Goal: Communication & Community: Answer question/provide support

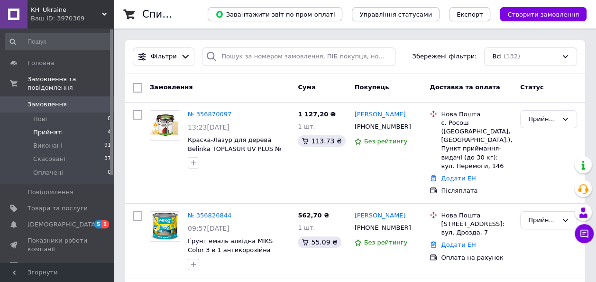
click at [55, 128] on span "Прийняті" at bounding box center [47, 132] width 29 height 9
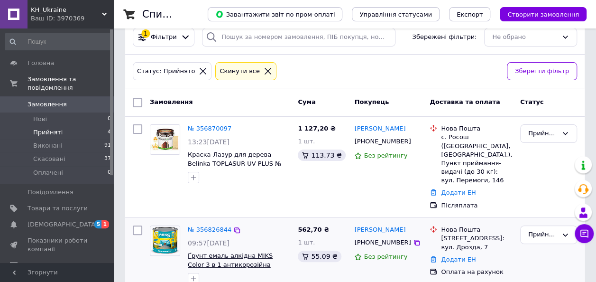
scroll to position [5, 0]
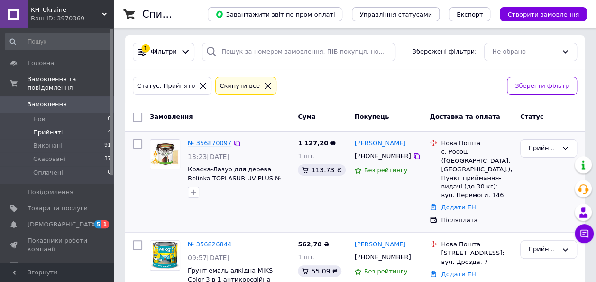
click at [221, 141] on link "№ 356870097" at bounding box center [210, 142] width 44 height 7
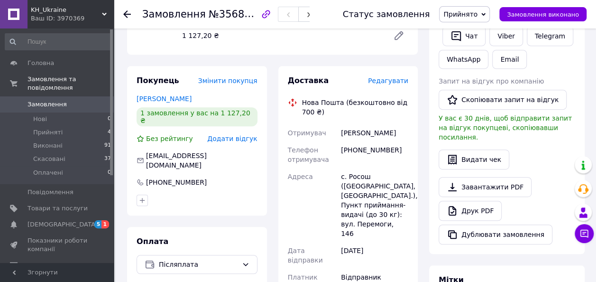
scroll to position [140, 0]
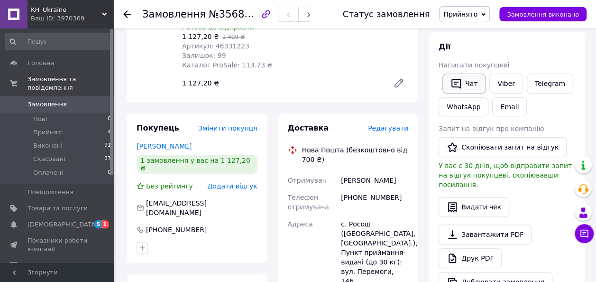
click at [470, 81] on button "Чат" at bounding box center [463, 83] width 43 height 20
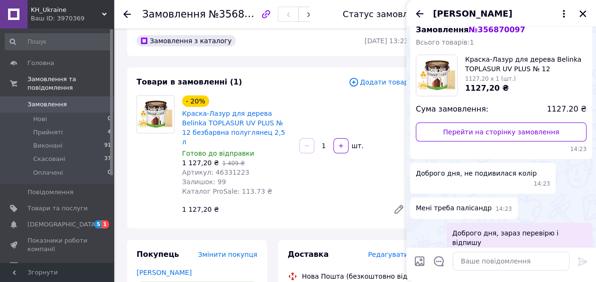
scroll to position [0, 0]
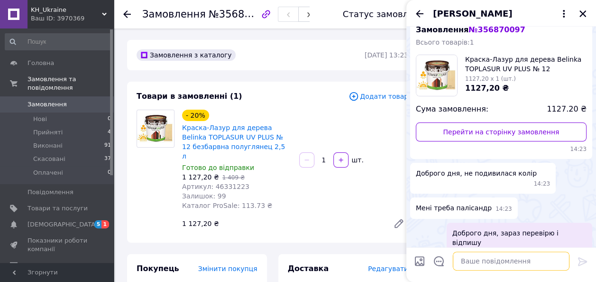
click at [465, 261] on textarea at bounding box center [511, 260] width 117 height 19
type textarea "є в наявності"
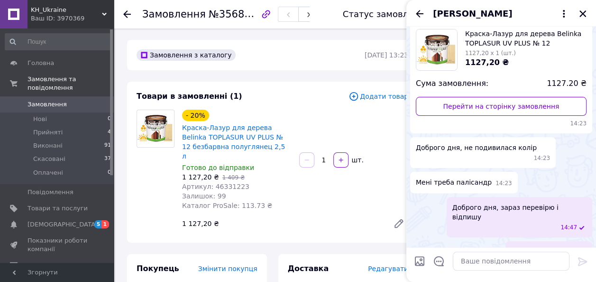
click at [123, 12] on icon at bounding box center [127, 14] width 8 height 8
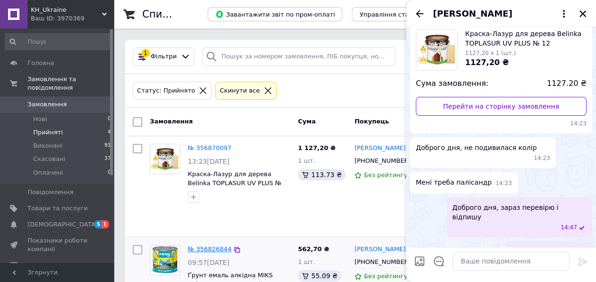
click at [214, 245] on link "№ 356826844" at bounding box center [210, 248] width 44 height 7
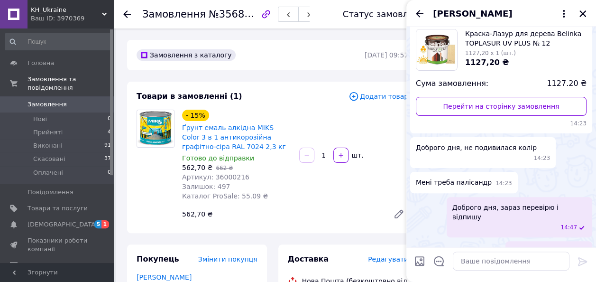
drag, startPoint x: 585, startPoint y: 13, endPoint x: 580, endPoint y: 14, distance: 5.0
click at [585, 13] on icon "Закрити" at bounding box center [582, 13] width 9 height 9
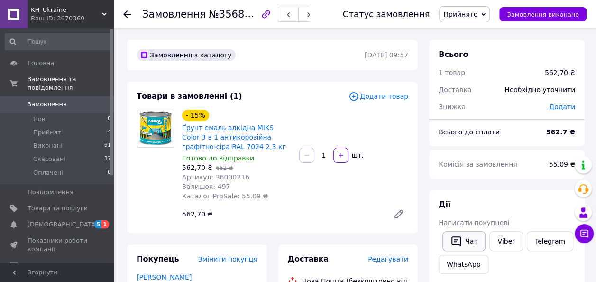
click at [462, 239] on button "Чат" at bounding box center [463, 241] width 43 height 20
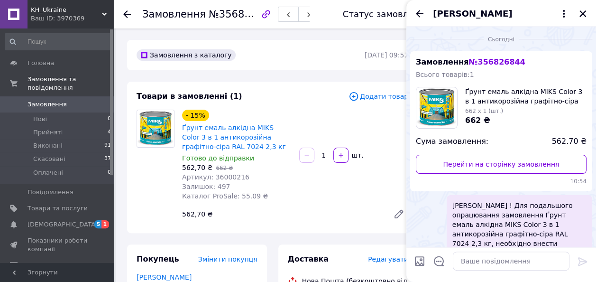
scroll to position [93, 0]
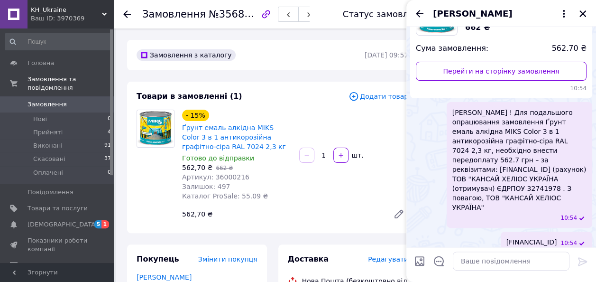
drag, startPoint x: 556, startPoint y: 198, endPoint x: 449, endPoint y: 116, distance: 135.2
click at [449, 116] on div "[PERSON_NAME] ! Для подальшого опрацювання замовлення Ґрунт емаль алкідна MIKS …" at bounding box center [520, 165] width 146 height 126
copy span "[PERSON_NAME] ! Для подальшого опрацювання замовлення Ґрунт емаль алкідна MIKS …"
click at [52, 128] on span "Прийняті" at bounding box center [47, 132] width 29 height 9
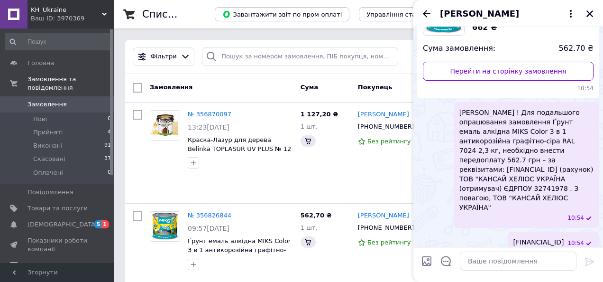
click at [591, 15] on div "[PERSON_NAME]" at bounding box center [508, 13] width 190 height 27
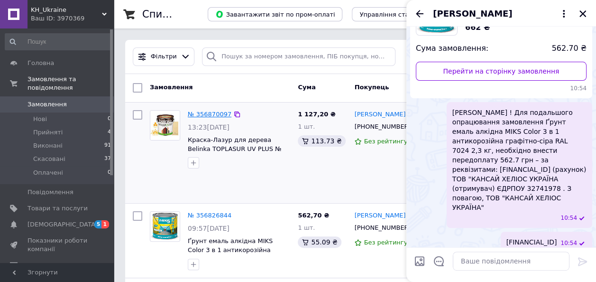
click at [204, 114] on link "№ 356870097" at bounding box center [210, 113] width 44 height 7
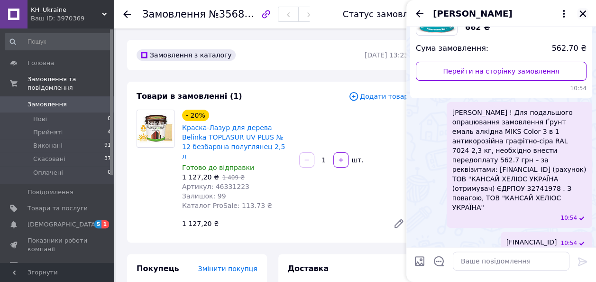
click at [585, 13] on icon "Закрити" at bounding box center [582, 13] width 9 height 9
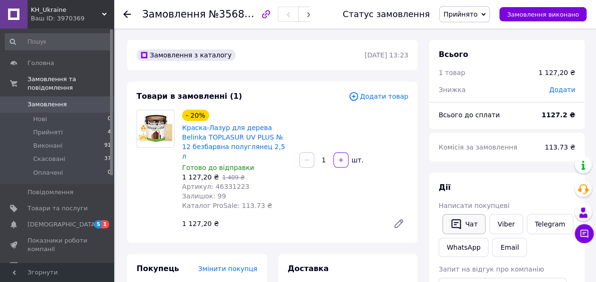
click at [461, 226] on icon "button" at bounding box center [455, 223] width 11 height 11
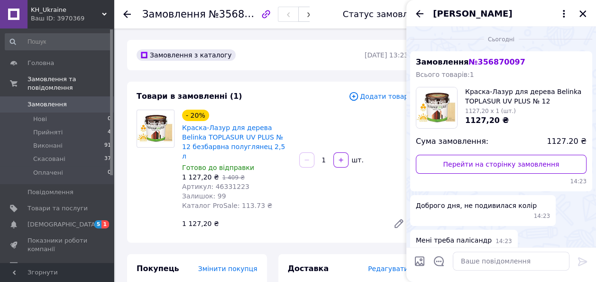
scroll to position [58, 0]
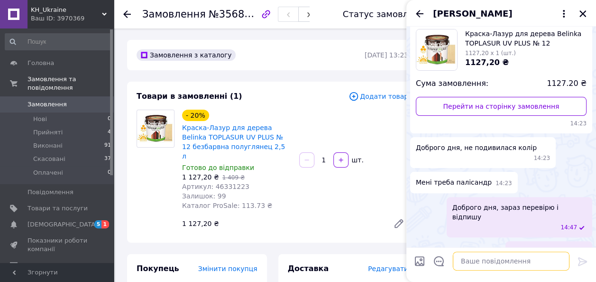
click at [472, 261] on textarea at bounding box center [511, 260] width 117 height 19
paste textarea "[PERSON_NAME] ! Для подальшого опрацювання замовлення Ґрунт емаль алкідна MIKS …"
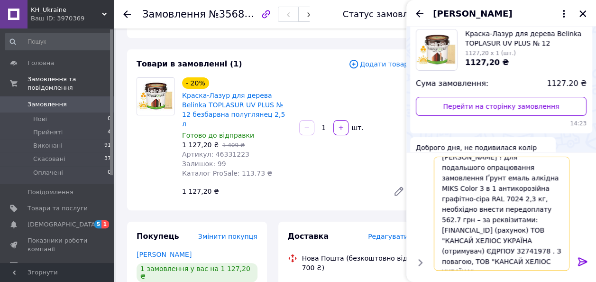
scroll to position [47, 0]
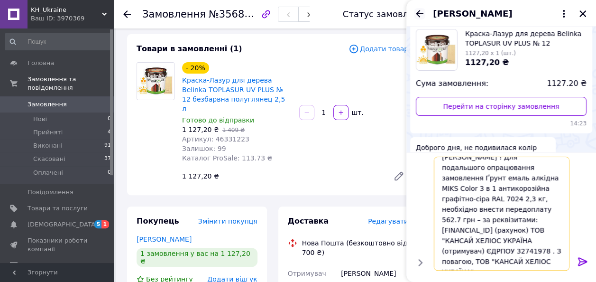
type textarea "[PERSON_NAME] ! Для подальшого опрацювання замовлення Ґрунт емаль алкідна MIKS …"
click at [418, 14] on icon "Назад" at bounding box center [419, 13] width 11 height 11
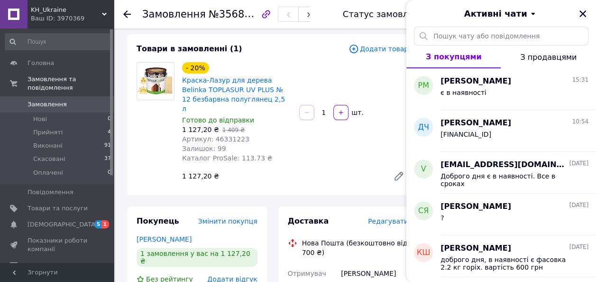
click at [584, 14] on icon "Закрити" at bounding box center [582, 13] width 9 height 9
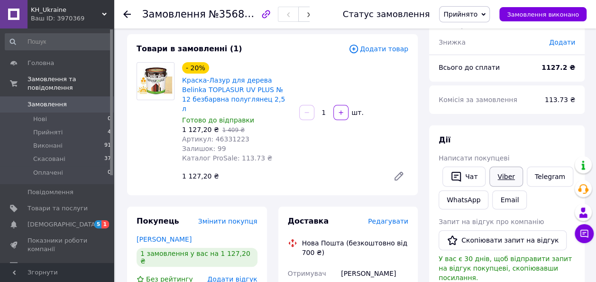
click at [498, 173] on link "Viber" at bounding box center [505, 176] width 33 height 20
click at [462, 175] on button "Чат" at bounding box center [463, 176] width 43 height 20
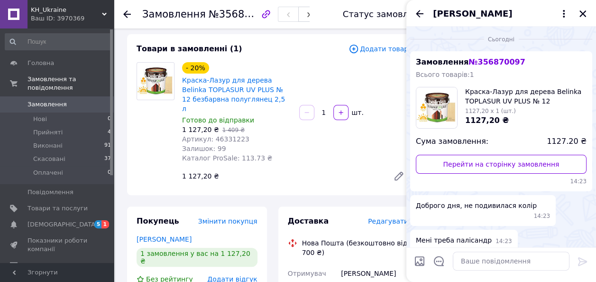
scroll to position [58, 0]
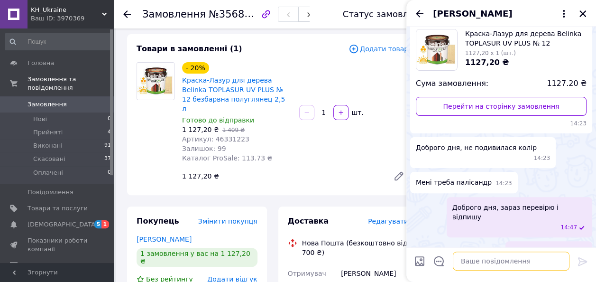
click at [486, 259] on textarea at bounding box center [511, 260] width 117 height 19
paste textarea "[PERSON_NAME] ! Для подальшого опрацювання замовлення Ґрунт емаль алкідна MIKS …"
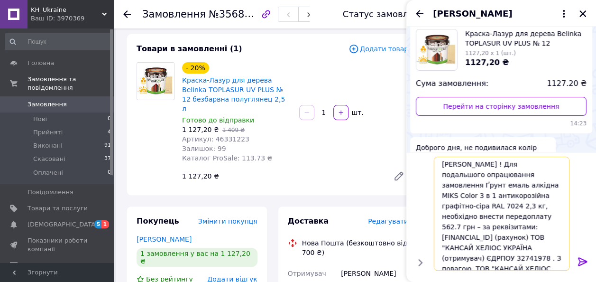
scroll to position [0, 0]
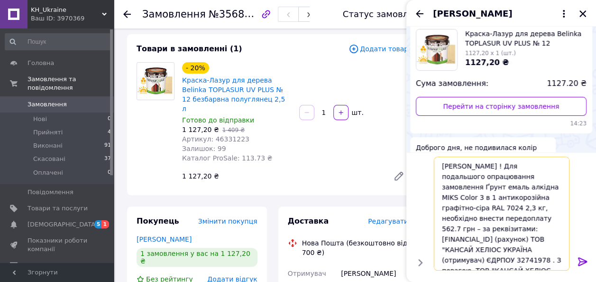
drag, startPoint x: 504, startPoint y: 164, endPoint x: 433, endPoint y: 163, distance: 71.1
click at [434, 163] on textarea "[PERSON_NAME] ! Для подальшого опрацювання замовлення Ґрунт емаль алкідна MIKS …" at bounding box center [502, 213] width 136 height 114
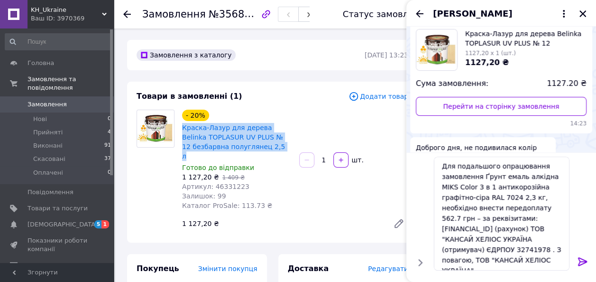
drag, startPoint x: 275, startPoint y: 147, endPoint x: 180, endPoint y: 131, distance: 95.7
click at [180, 131] on div "- 20% Краска-Лазур для дерева Belinka TOPLASUR UV PLUS № 12 безбарвна полугляне…" at bounding box center [236, 160] width 117 height 104
copy link "Краска-Лазур для дерева Belinka TOPLASUR UV PLUS № 12 безбарвна полуглянец 2,5 л"
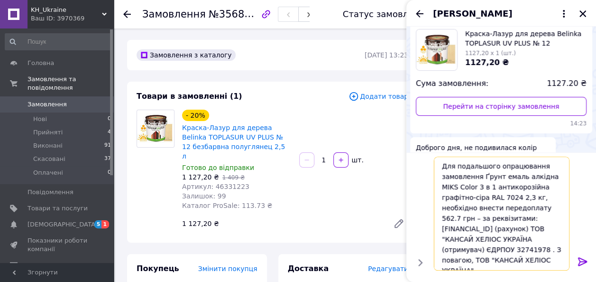
drag, startPoint x: 502, startPoint y: 195, endPoint x: 480, endPoint y: 175, distance: 29.5
click at [480, 175] on textarea "Для подальшого опрацювання замовлення Ґрунт емаль алкідна MIKS Color 3 в 1 анти…" at bounding box center [502, 213] width 136 height 114
paste textarea "Краска-Лазур для дерева Belinka TOPLASUR UV PLUS № 12 безбарвна полуглянец 2,5 л"
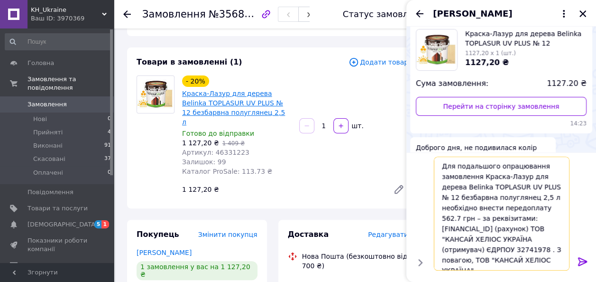
scroll to position [47, 0]
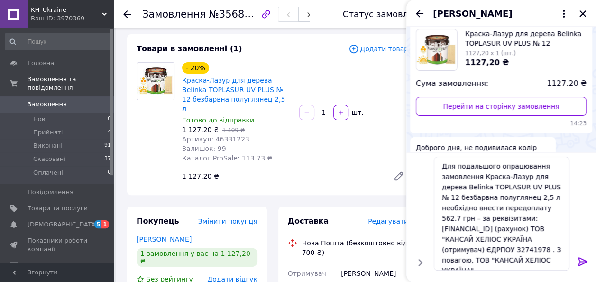
click at [398, 172] on icon at bounding box center [399, 176] width 8 height 8
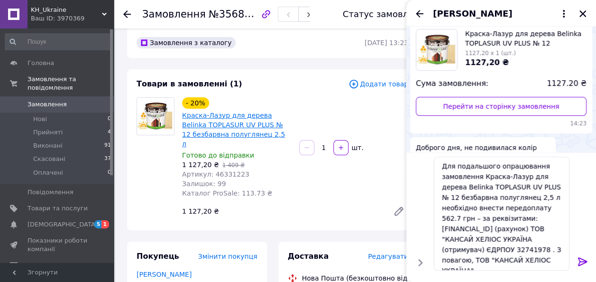
scroll to position [0, 0]
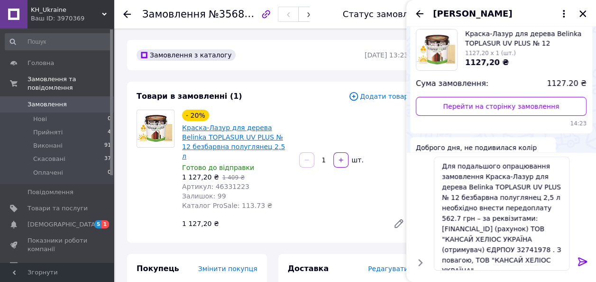
click at [238, 129] on link "Краска-Лазур для дерева Belinka TOPLASUR UV PLUS № 12 безбарвна полуглянец 2,5 л" at bounding box center [233, 142] width 103 height 36
click at [474, 198] on textarea "Для подальшого опрацювання замовлення Краска-Лазур для дерева Belinka TOPLASUR …" at bounding box center [502, 213] width 136 height 114
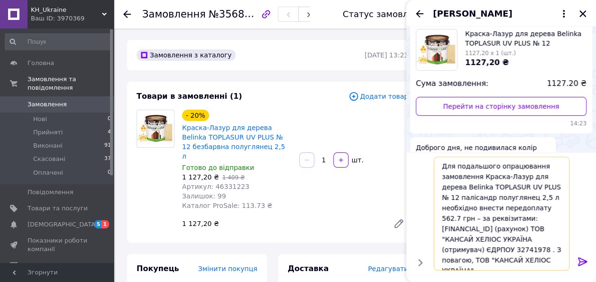
click at [537, 186] on textarea "Для подальшого опрацювання замовлення Краска-Лазур для дерева Belinka TOPLASUR …" at bounding box center [502, 213] width 136 height 114
click at [518, 206] on textarea "Для подальшого опрацювання замовлення Краска-Лазур для дерева Belinka TOPLASUR …" at bounding box center [502, 213] width 136 height 114
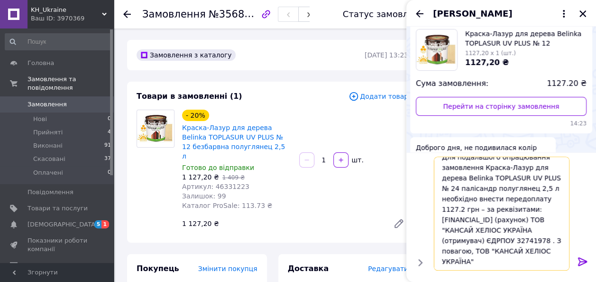
drag, startPoint x: 550, startPoint y: 217, endPoint x: 440, endPoint y: 216, distance: 109.5
click at [440, 216] on textarea "Для подальшого опрацювання замовлення Краска-Лазур для дерева Belinka TOPLASUR …" at bounding box center [502, 213] width 136 height 114
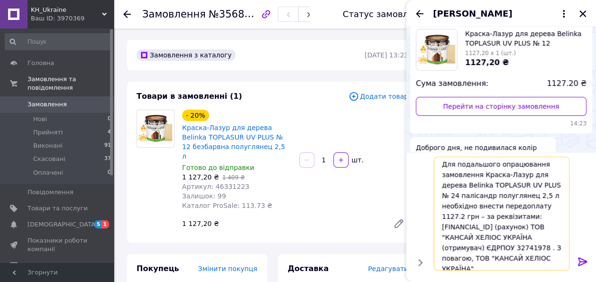
scroll to position [0, 0]
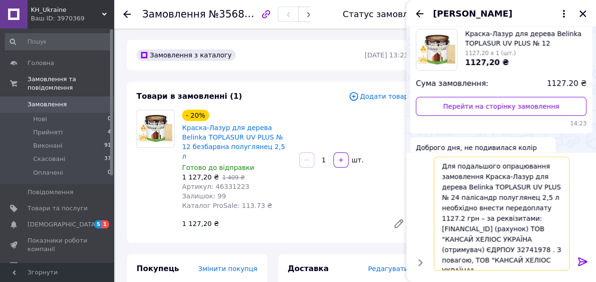
type textarea "Для подальшого опрацювання замовлення Краска-Лазур для дерева Belinka TOPLASUR …"
click at [584, 262] on icon at bounding box center [582, 261] width 9 height 9
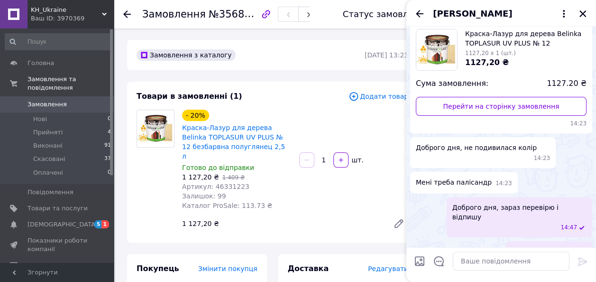
scroll to position [168, 0]
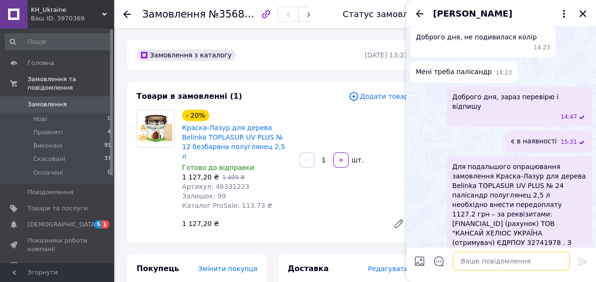
click at [482, 262] on textarea at bounding box center [511, 260] width 117 height 19
paste textarea "[FINANCIAL_ID]"
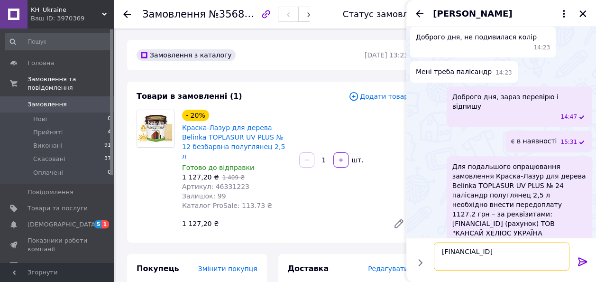
type textarea "[FINANCIAL_ID]"
click at [579, 259] on icon at bounding box center [582, 261] width 9 height 9
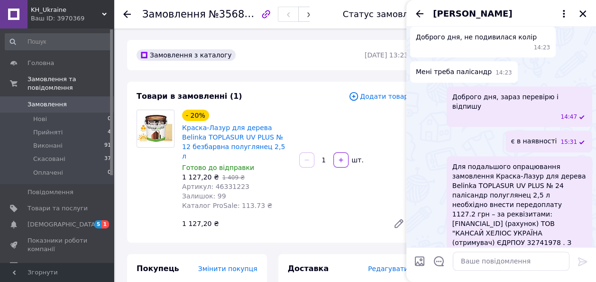
scroll to position [193, 0]
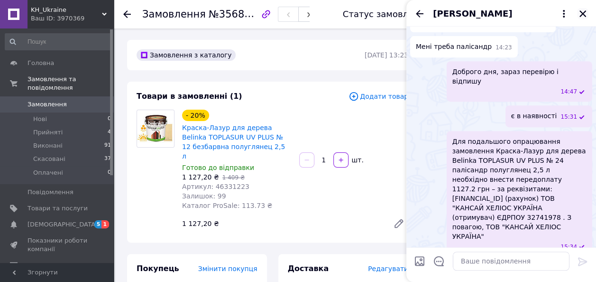
click at [586, 10] on icon "Закрити" at bounding box center [582, 13] width 9 height 9
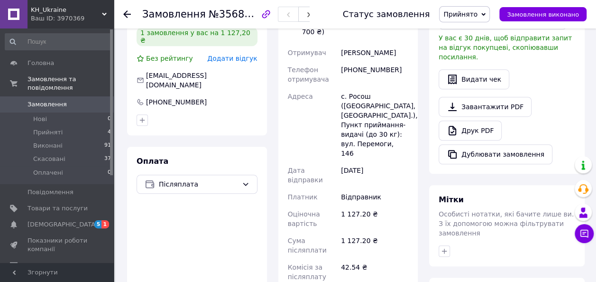
scroll to position [235, 0]
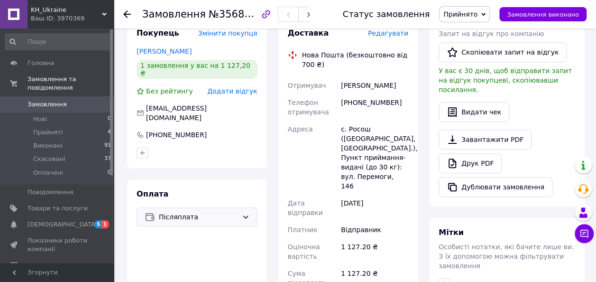
click at [242, 213] on icon at bounding box center [246, 217] width 8 height 8
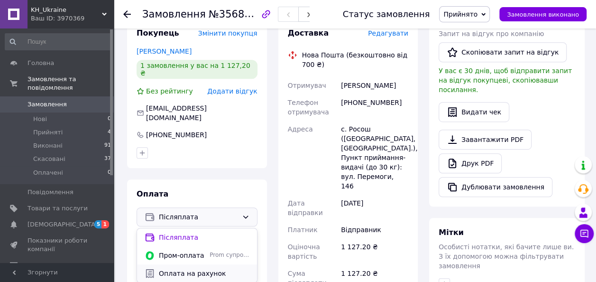
click at [191, 268] on span "Оплата на рахунок" at bounding box center [204, 272] width 91 height 9
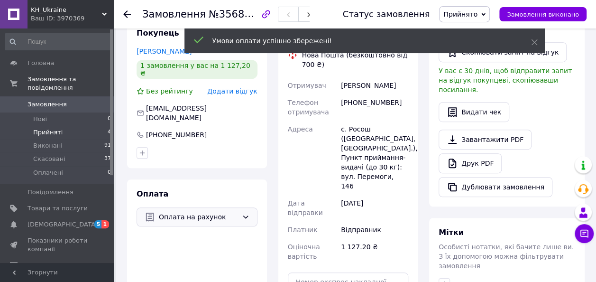
click at [47, 128] on span "Прийняті" at bounding box center [47, 132] width 29 height 9
